Goal: Information Seeking & Learning: Learn about a topic

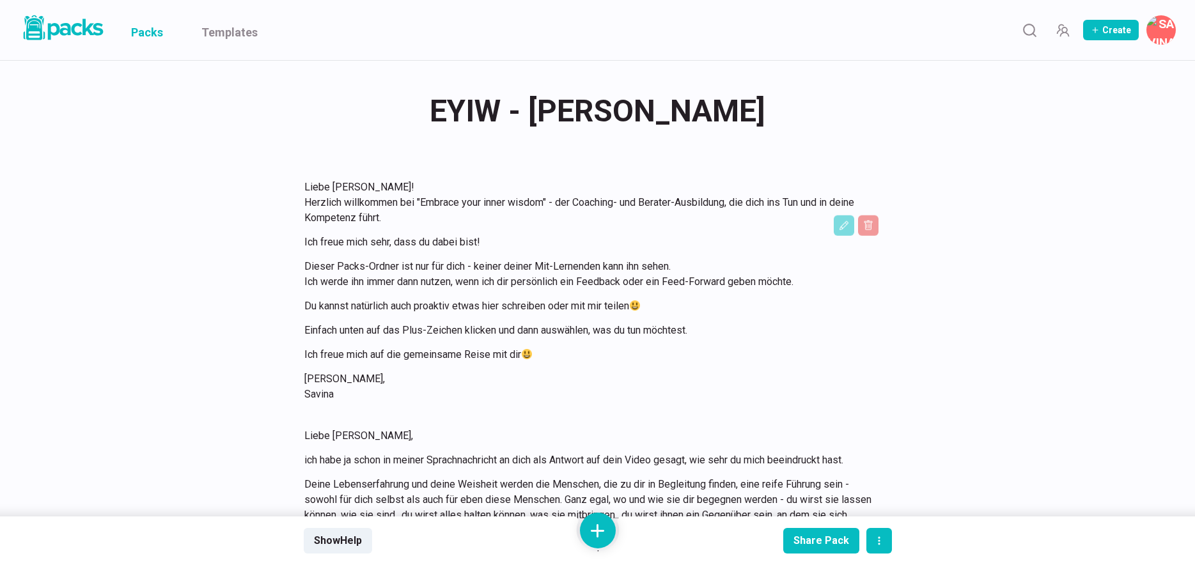
scroll to position [148, 0]
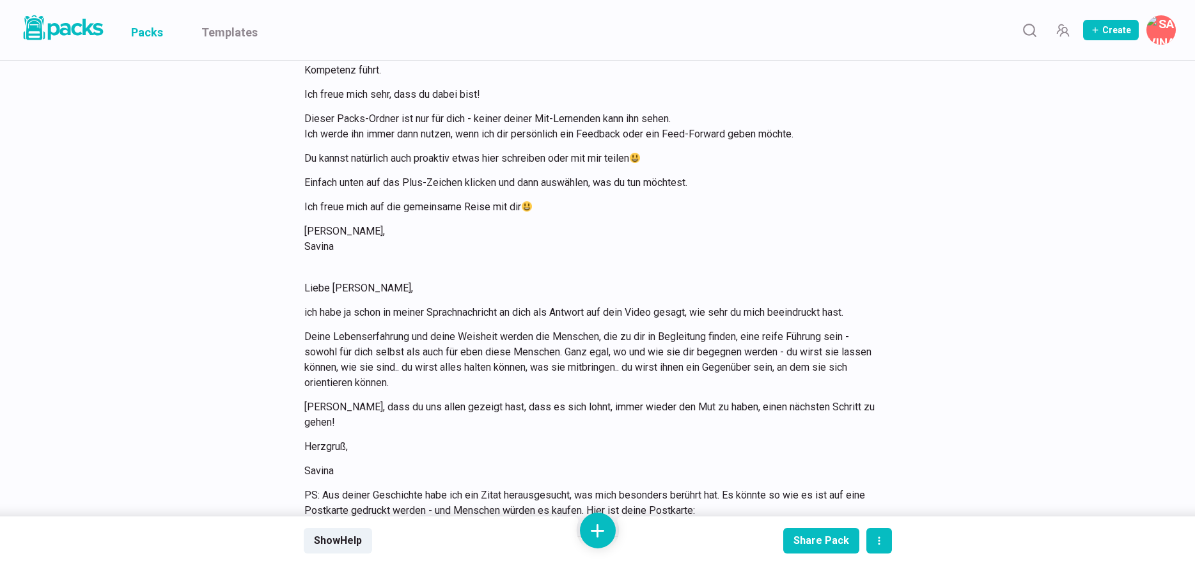
click at [149, 29] on link "Packs" at bounding box center [147, 30] width 32 height 60
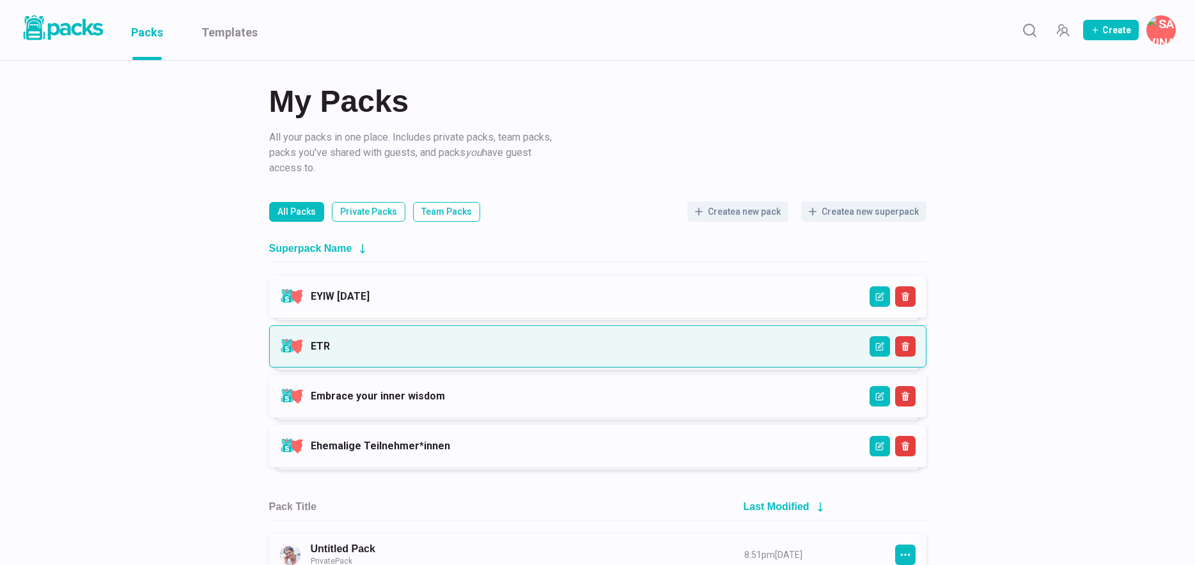
click at [330, 340] on link "ETR" at bounding box center [320, 346] width 19 height 12
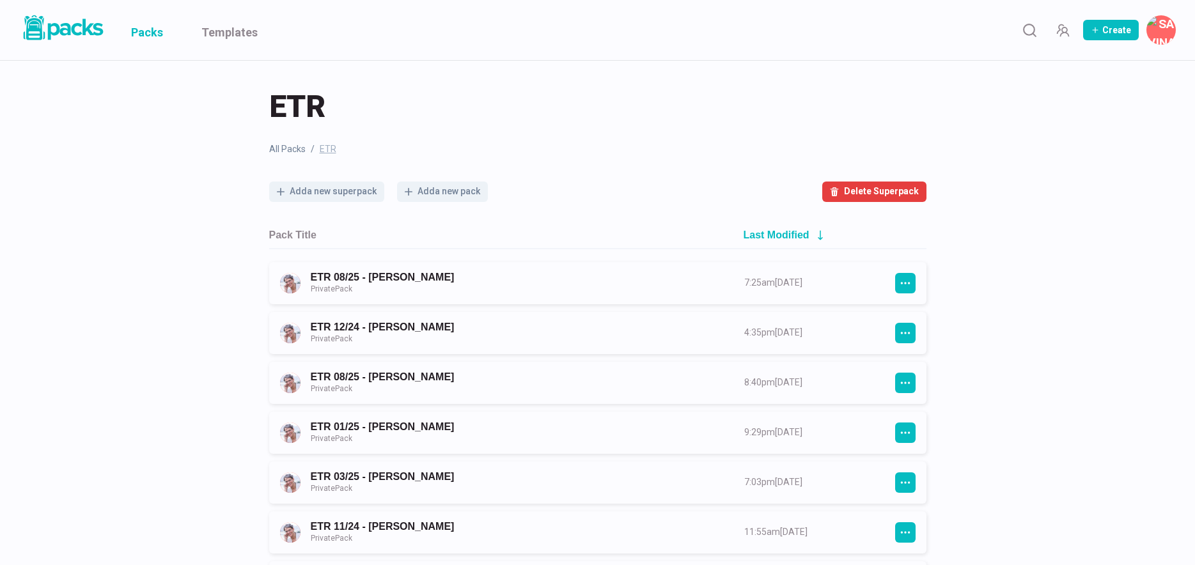
click at [144, 32] on link "Packs" at bounding box center [147, 30] width 32 height 60
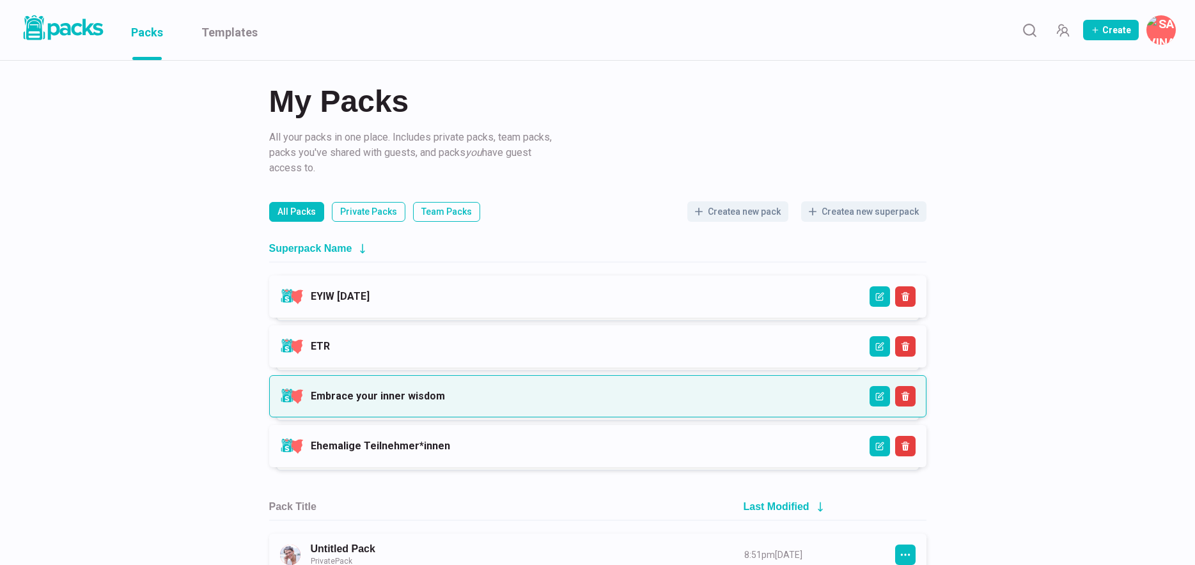
click at [427, 392] on link "Embrace your inner wisdom" at bounding box center [378, 396] width 134 height 12
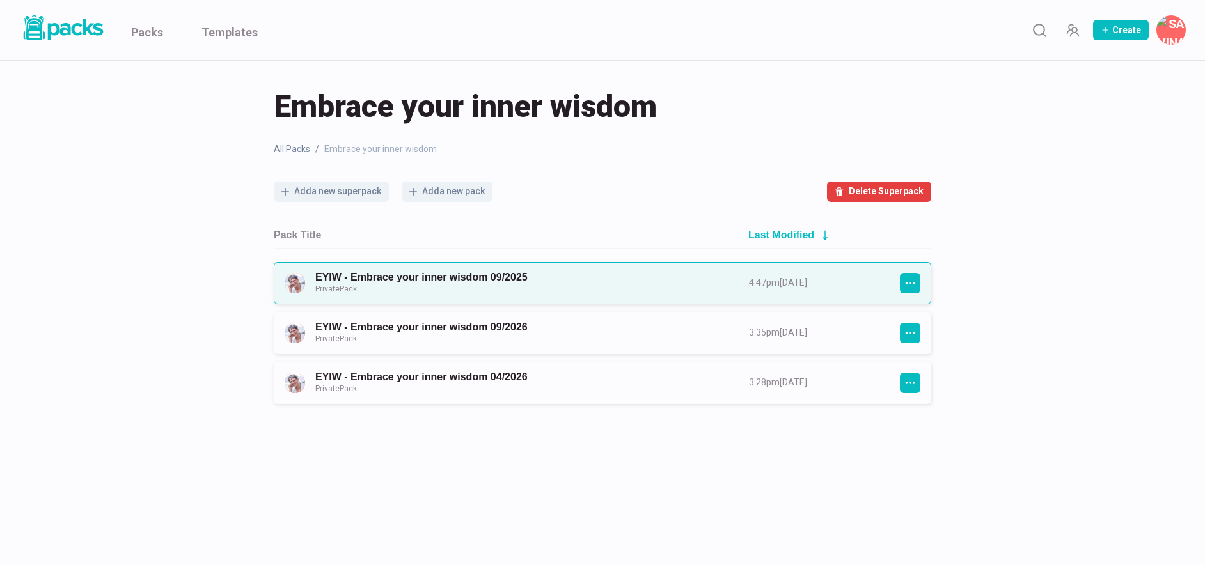
click at [564, 285] on link "EYIW - Embrace your inner wisdom 09/2025 Private Pack" at bounding box center [520, 283] width 411 height 24
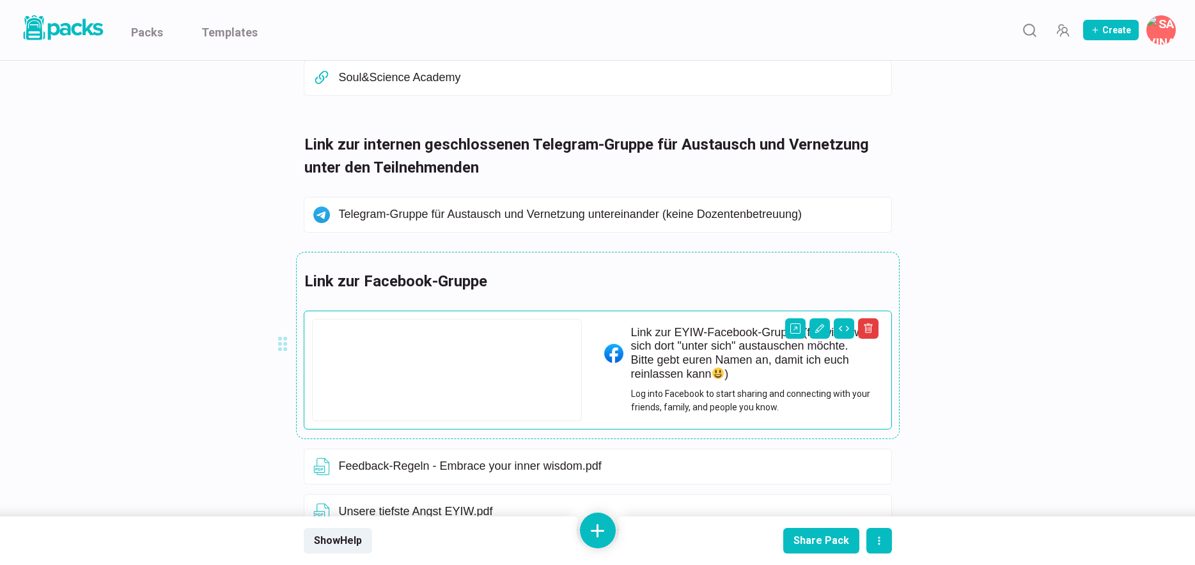
scroll to position [514, 0]
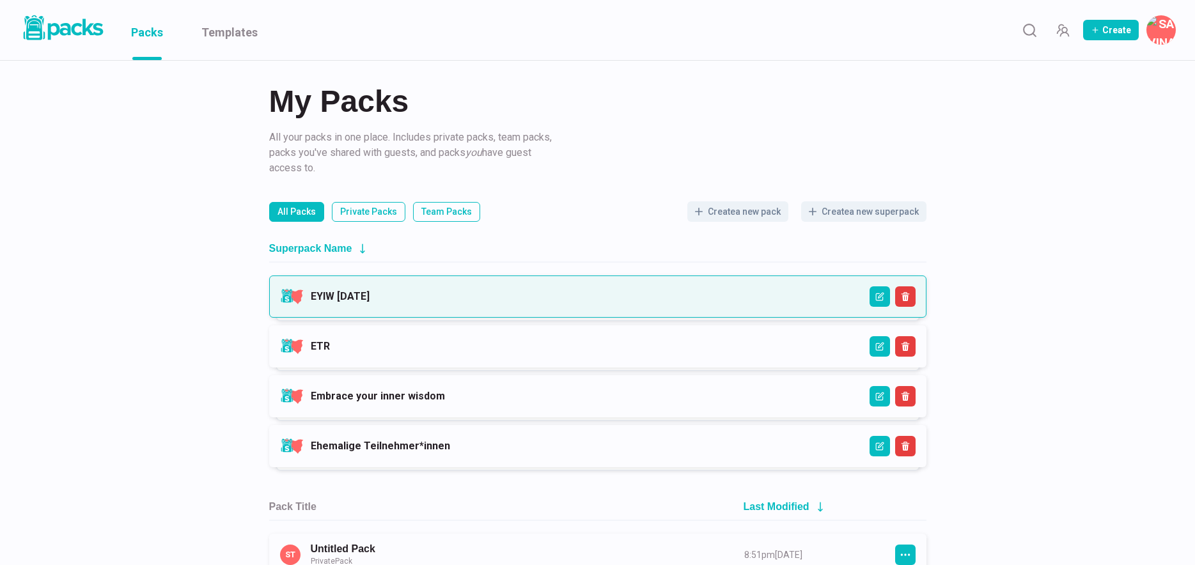
click at [370, 290] on link "EYIW [DATE]" at bounding box center [340, 296] width 59 height 12
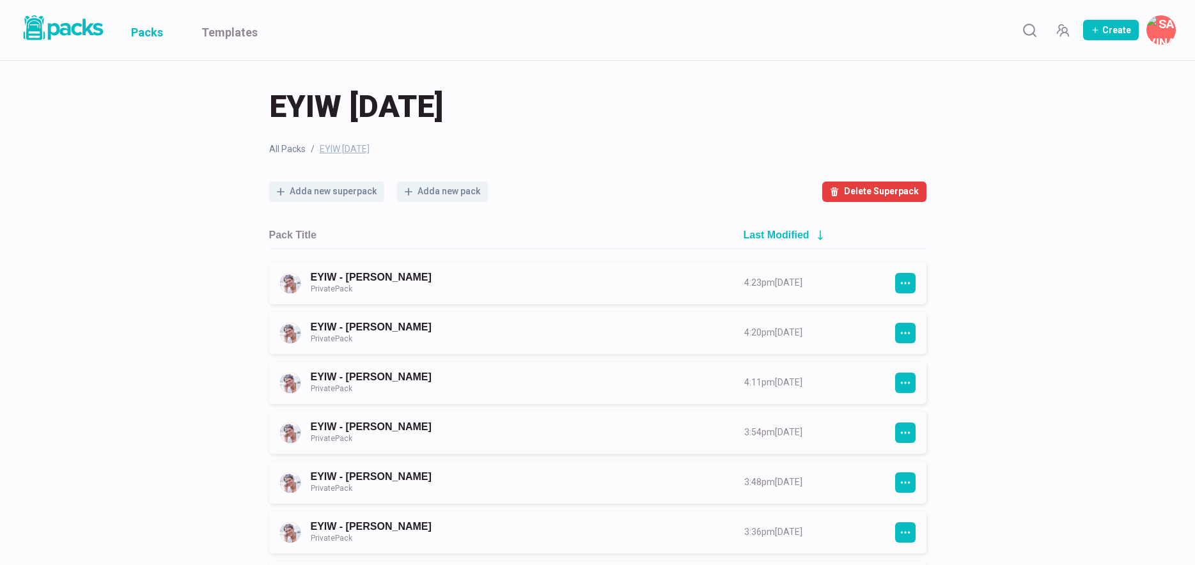
click at [160, 24] on link "Packs" at bounding box center [147, 30] width 32 height 60
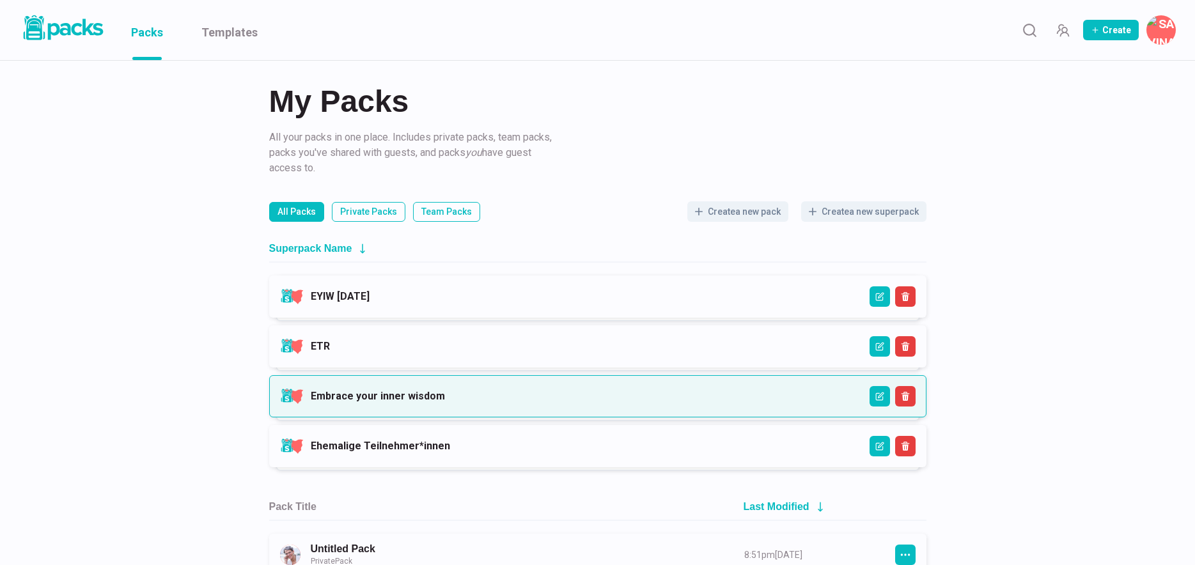
click at [423, 390] on link "Embrace your inner wisdom" at bounding box center [378, 396] width 134 height 12
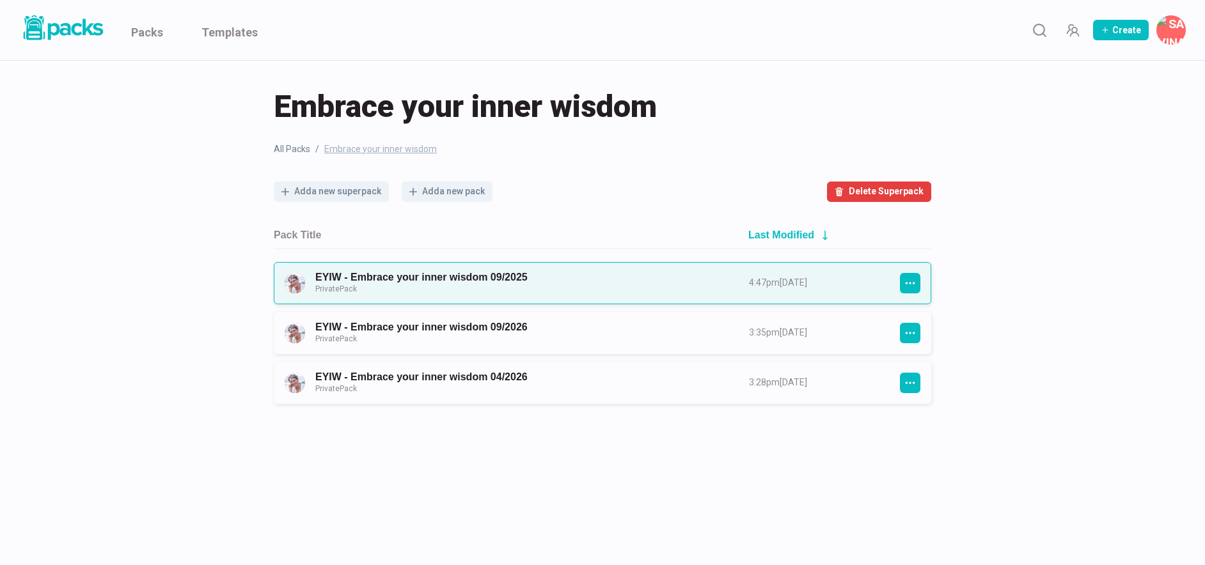
click at [512, 273] on link "EYIW - Embrace your inner wisdom 09/2025 Private Pack" at bounding box center [520, 283] width 411 height 24
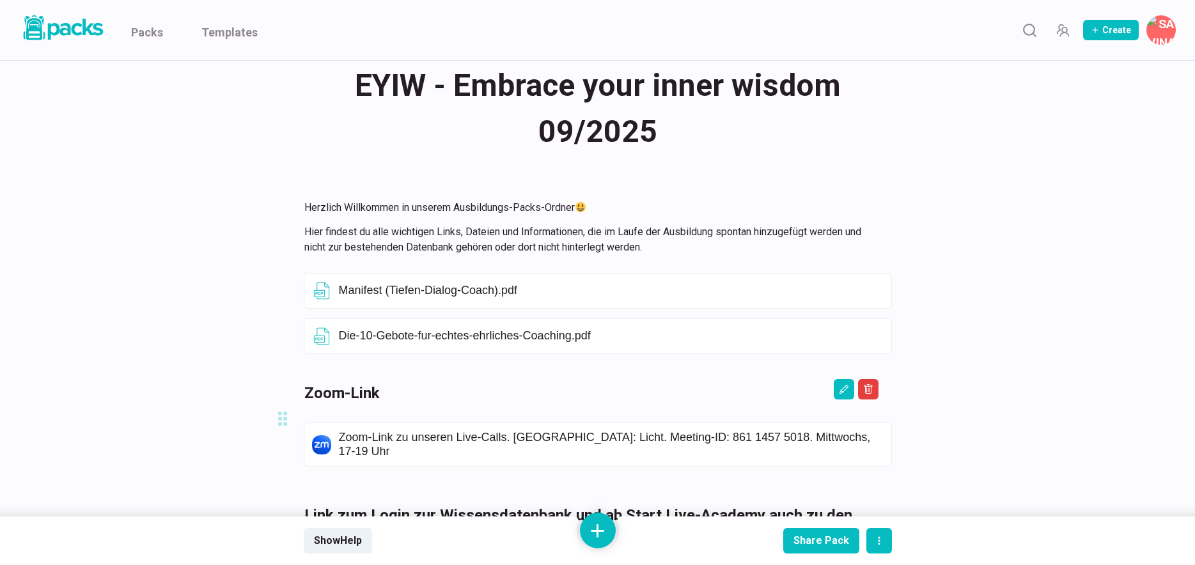
scroll to position [278, 0]
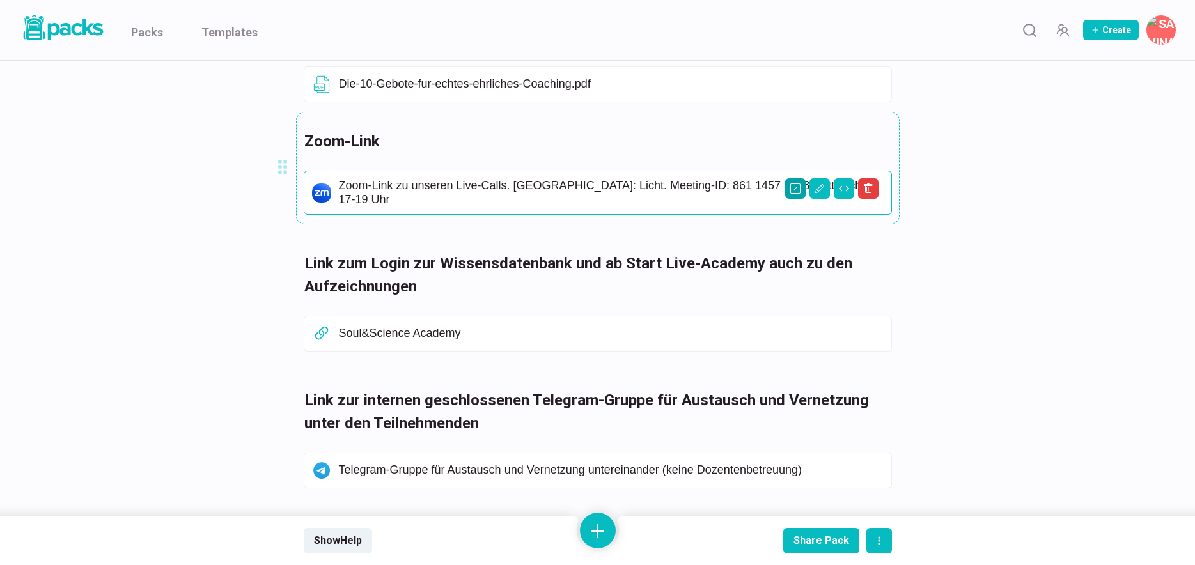
click at [796, 189] on icon "Open external link" at bounding box center [795, 189] width 10 height 10
click at [152, 33] on link "Packs" at bounding box center [147, 30] width 32 height 60
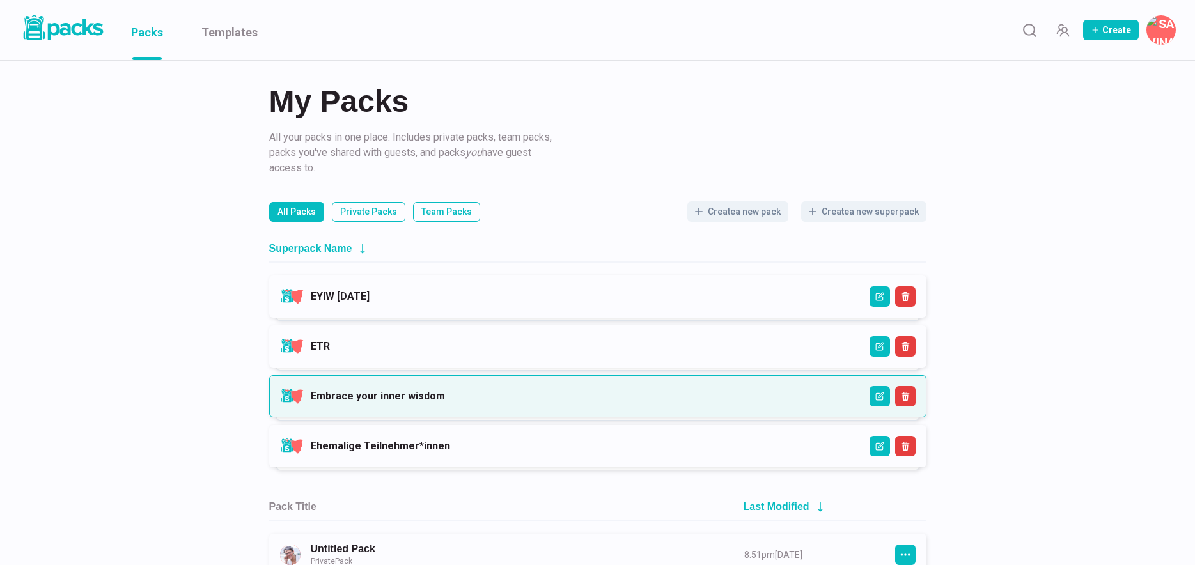
click at [445, 393] on link "Embrace your inner wisdom" at bounding box center [378, 396] width 134 height 12
